Goal: Transaction & Acquisition: Purchase product/service

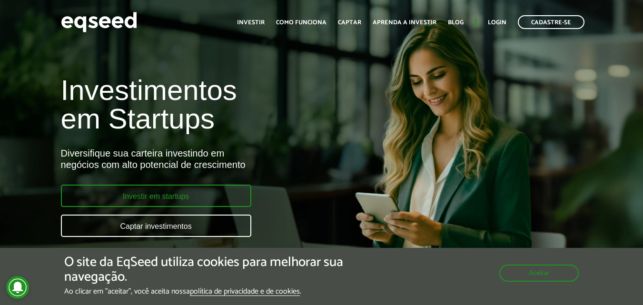
click at [195, 200] on link "Investir em startups" at bounding box center [156, 196] width 190 height 22
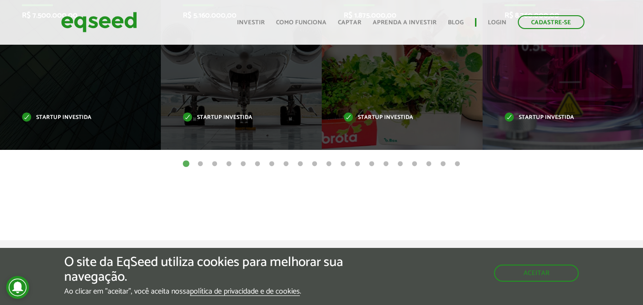
scroll to position [447, 0]
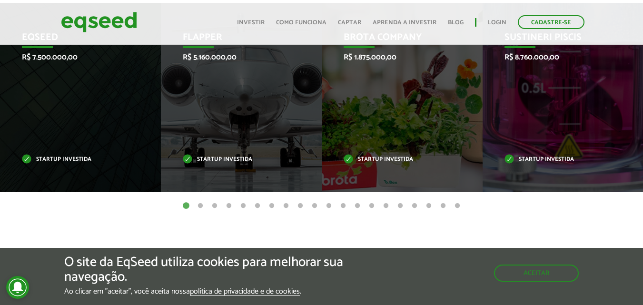
click at [199, 204] on button "2" at bounding box center [201, 206] width 10 height 10
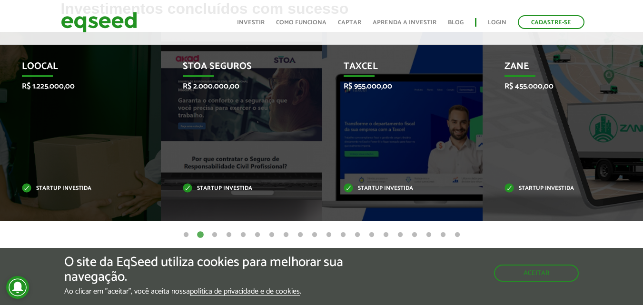
scroll to position [419, 0]
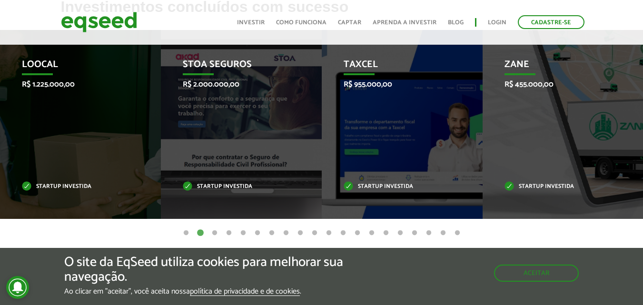
click at [216, 232] on button "3" at bounding box center [215, 234] width 10 height 10
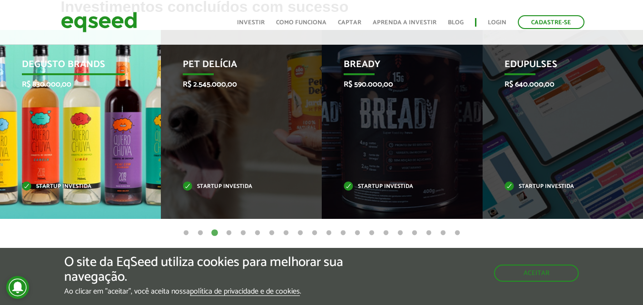
click at [124, 128] on div "Degusto Brands R$ 830.000,00 Startup investida" at bounding box center [73, 124] width 147 height 189
click at [76, 128] on div "Degusto Brands R$ 830.000,00 Startup investida" at bounding box center [73, 124] width 147 height 189
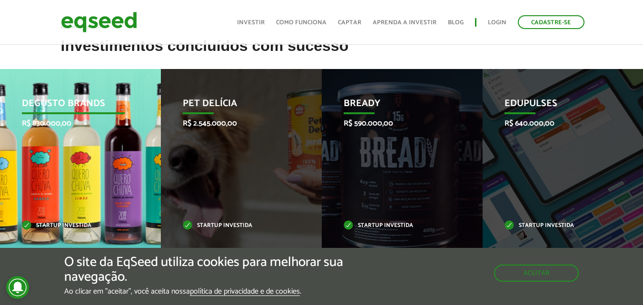
scroll to position [381, 0]
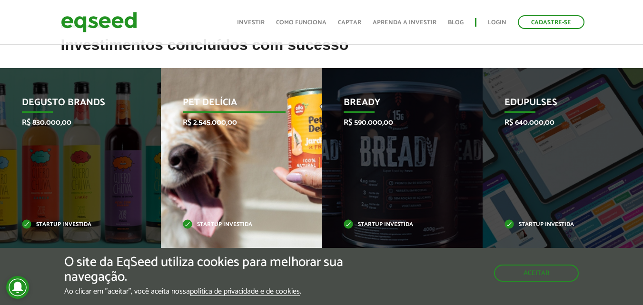
click at [239, 139] on div "Pet Delícia R$ 2.545.000,00 Startup investida" at bounding box center [234, 162] width 147 height 189
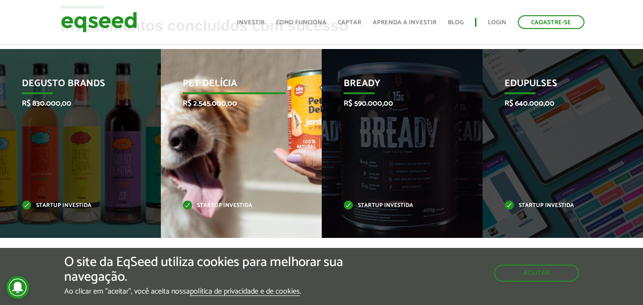
scroll to position [419, 0]
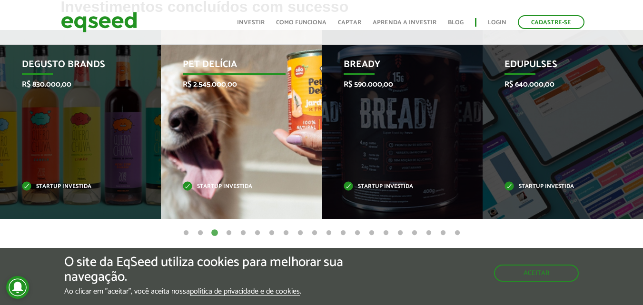
click at [202, 65] on p "Pet Delícia" at bounding box center [234, 67] width 103 height 16
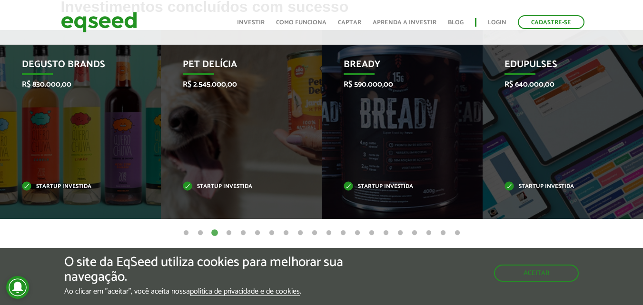
click at [200, 234] on button "2" at bounding box center [201, 234] width 10 height 10
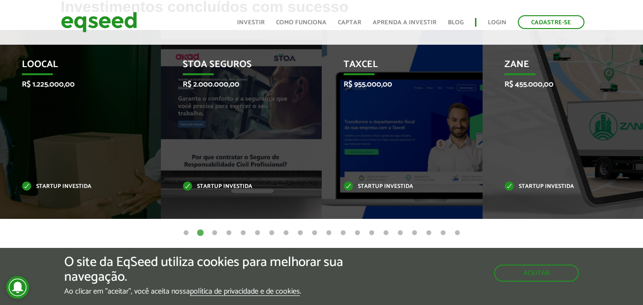
click at [186, 234] on button "1" at bounding box center [186, 234] width 10 height 10
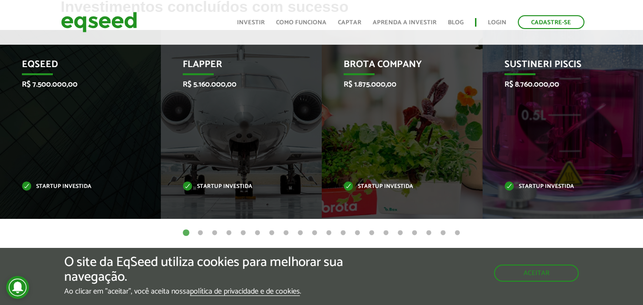
click at [202, 230] on button "2" at bounding box center [201, 234] width 10 height 10
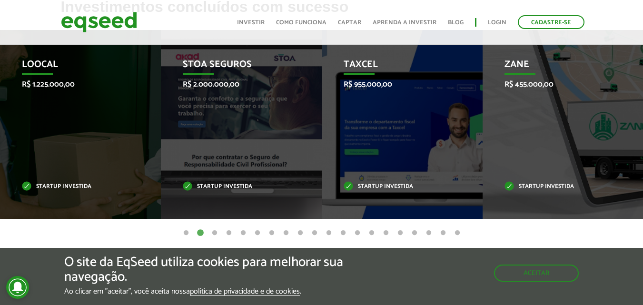
click at [185, 231] on button "1" at bounding box center [186, 234] width 10 height 10
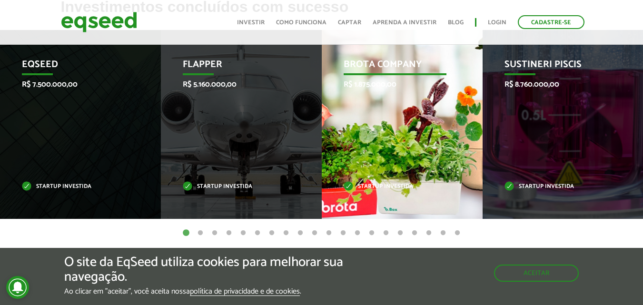
click at [463, 139] on div "Brota Company R$ 1.875.000,00 Startup investida" at bounding box center [395, 124] width 147 height 189
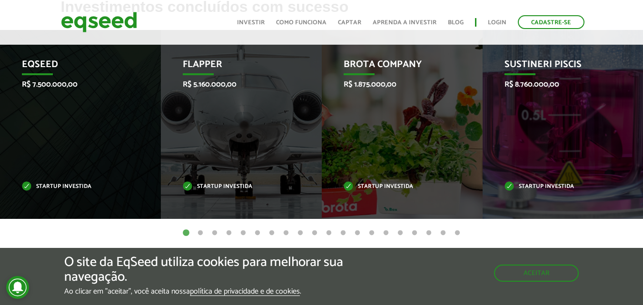
click at [315, 230] on button "10" at bounding box center [315, 234] width 10 height 10
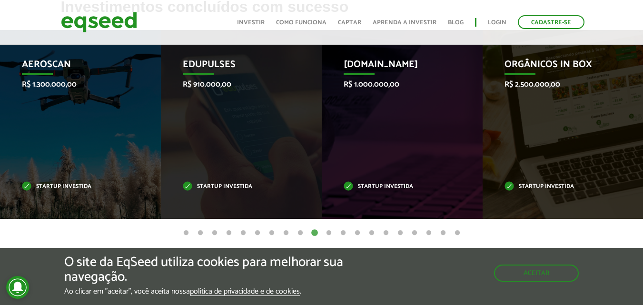
click at [331, 232] on button "11" at bounding box center [329, 234] width 10 height 10
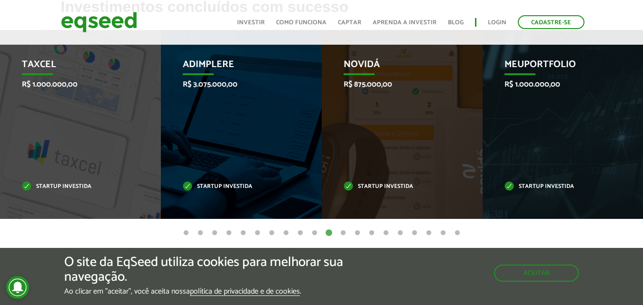
click at [344, 233] on button "12" at bounding box center [343, 234] width 10 height 10
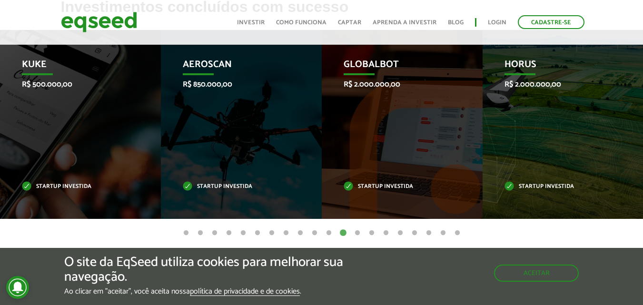
click at [363, 233] on ul "1 2 3 4 5 6 7 8 9 10 11 12 13 14 15 16 17 18 19 20" at bounding box center [321, 233] width 643 height 10
click at [357, 233] on button "13" at bounding box center [358, 234] width 10 height 10
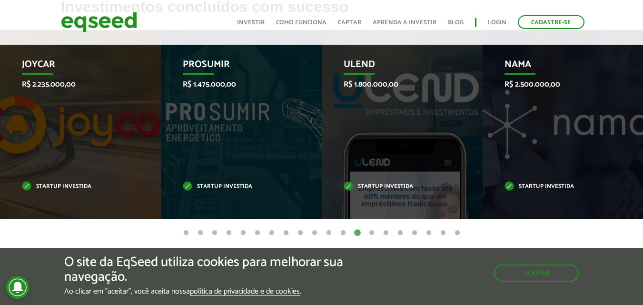
click at [370, 233] on button "14" at bounding box center [372, 234] width 10 height 10
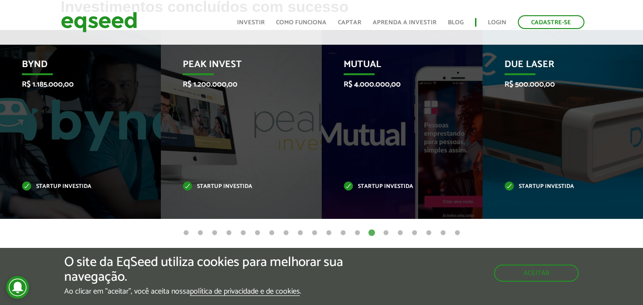
click at [382, 233] on button "15" at bounding box center [386, 234] width 10 height 10
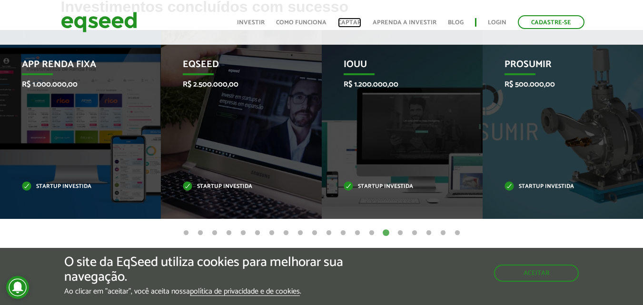
click at [361, 20] on link "Captar" at bounding box center [349, 23] width 23 height 6
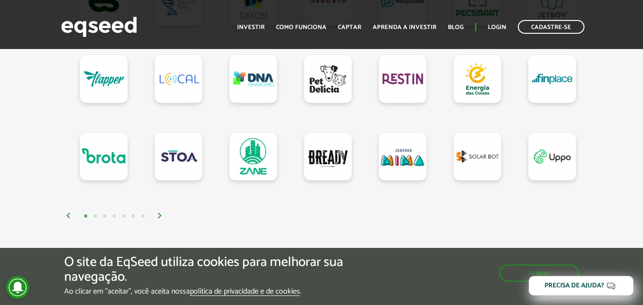
scroll to position [986, 0]
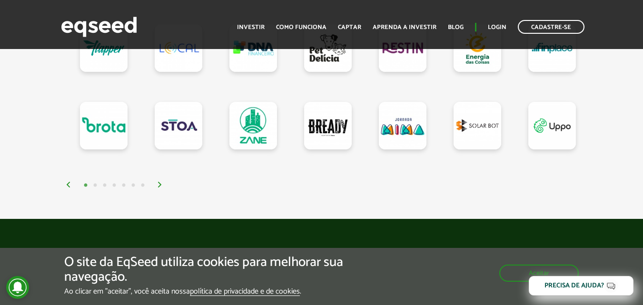
click at [93, 188] on button "2" at bounding box center [95, 186] width 10 height 10
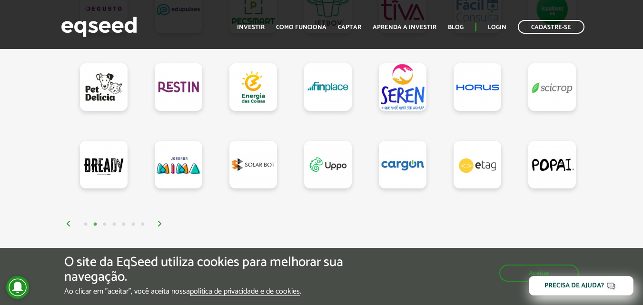
scroll to position [948, 0]
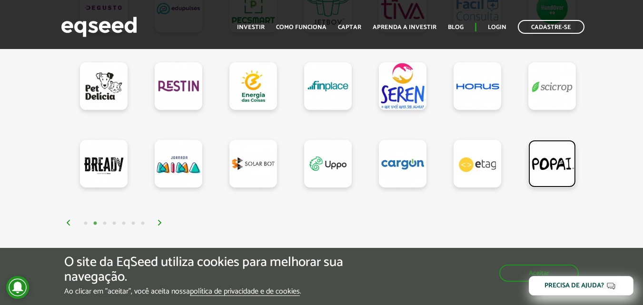
click at [558, 163] on link at bounding box center [552, 164] width 48 height 48
